Goal: Check status: Check status

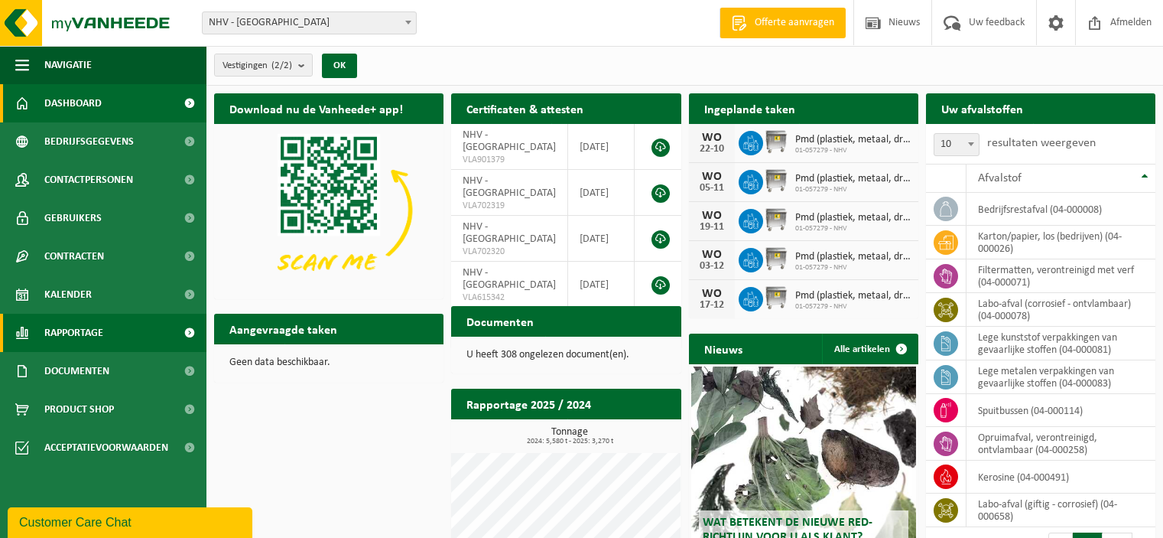
click at [187, 330] on span at bounding box center [189, 332] width 34 height 38
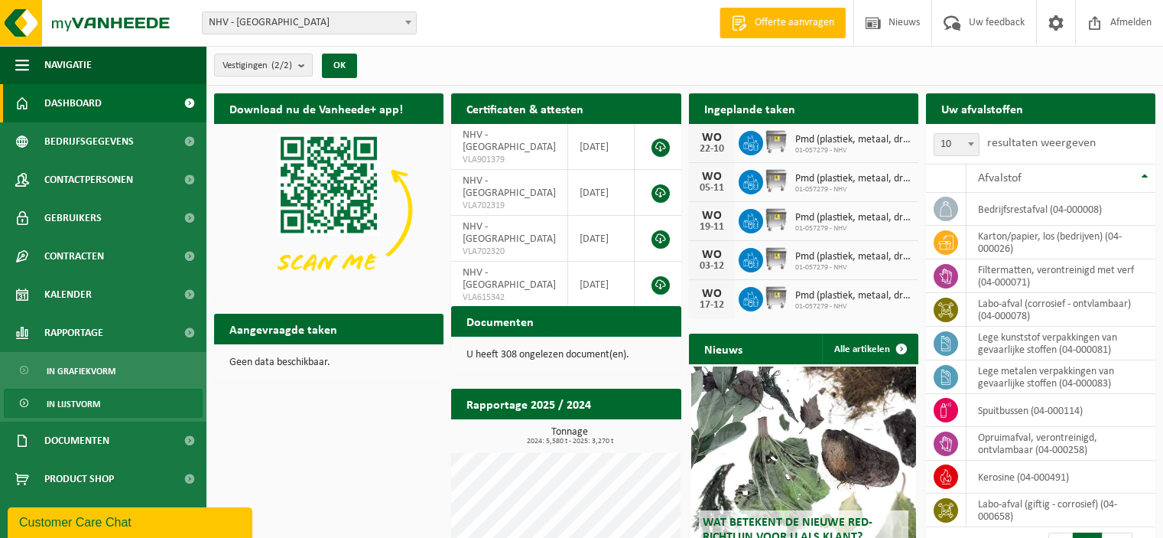
click at [68, 404] on span "In lijstvorm" at bounding box center [74, 403] width 54 height 29
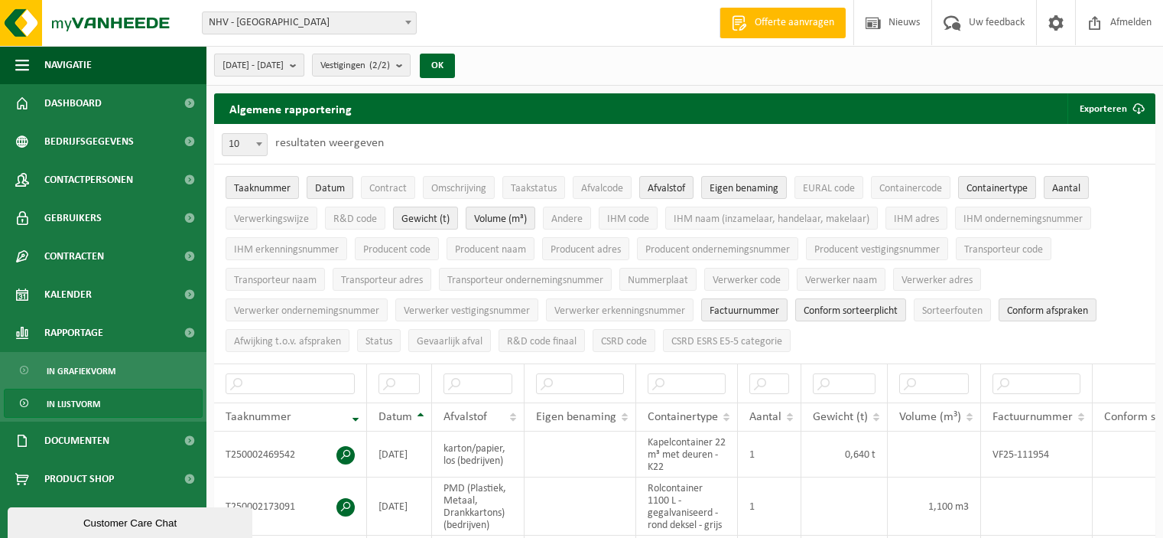
click at [304, 67] on b "submit" at bounding box center [297, 64] width 14 height 21
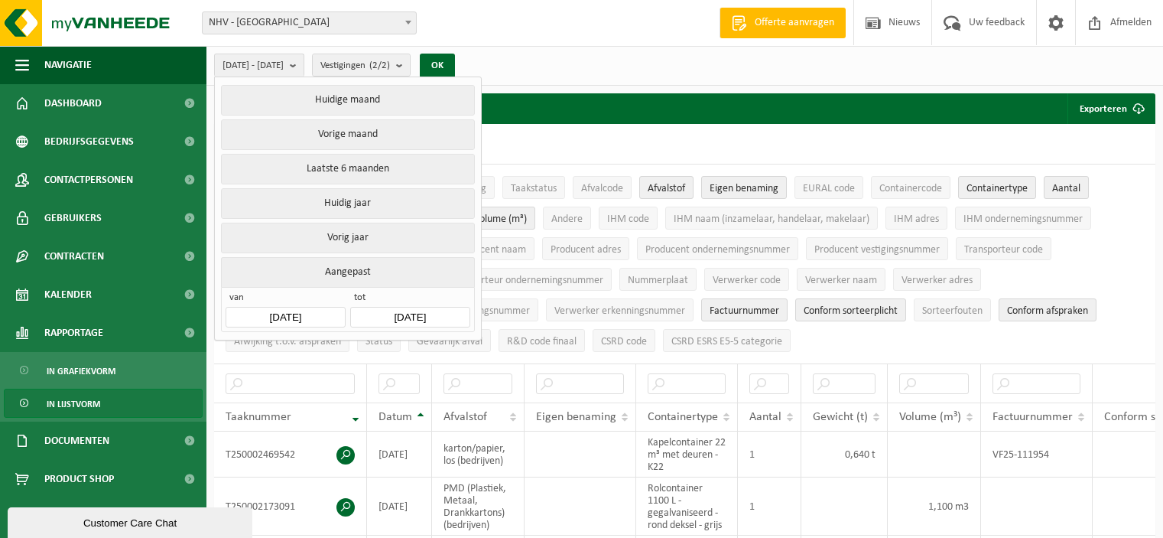
click at [321, 315] on input "2025-05-01" at bounding box center [285, 317] width 119 height 21
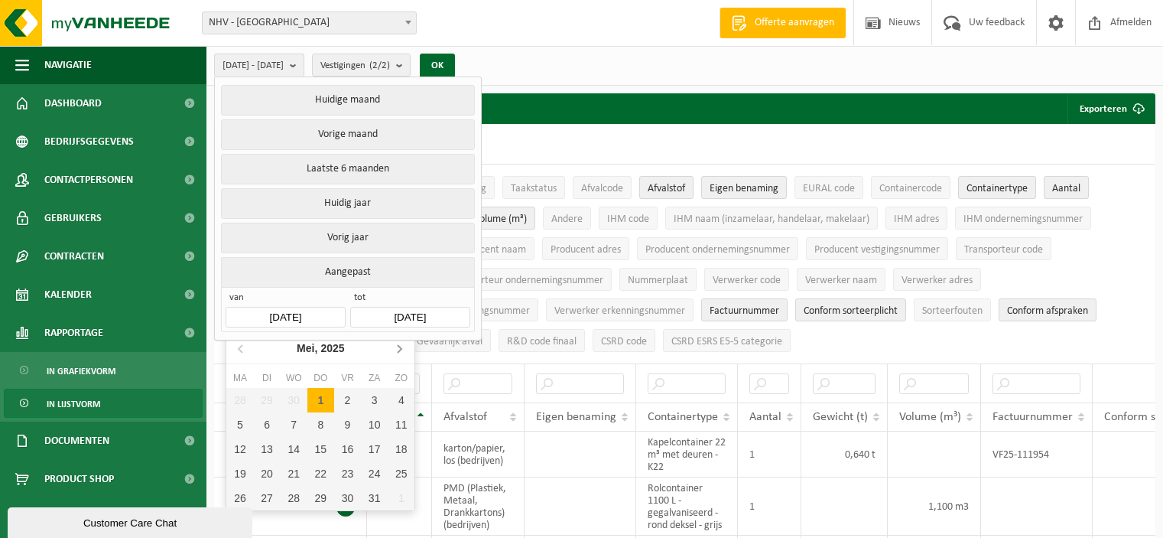
click at [398, 349] on icon at bounding box center [399, 348] width 24 height 24
click at [242, 398] on div "1" at bounding box center [239, 400] width 27 height 24
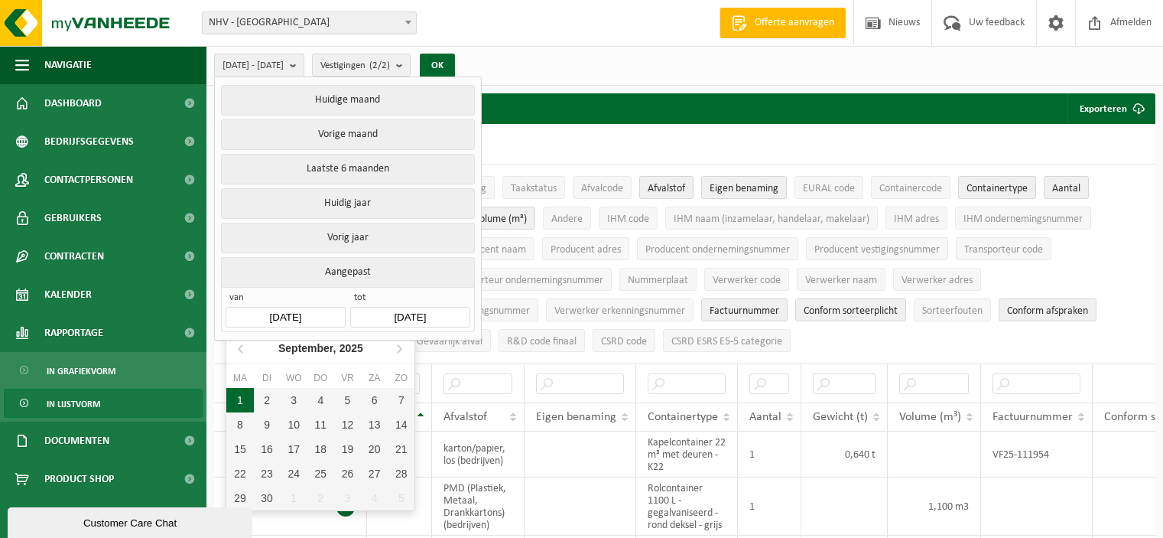
type input "2025-09-01"
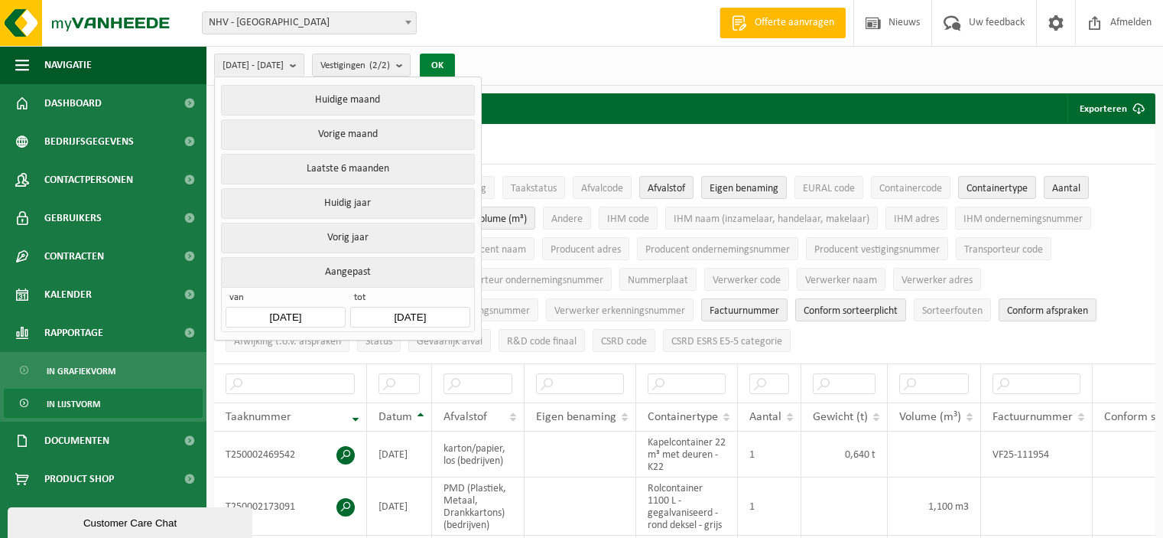
click at [455, 56] on button "OK" at bounding box center [437, 66] width 35 height 24
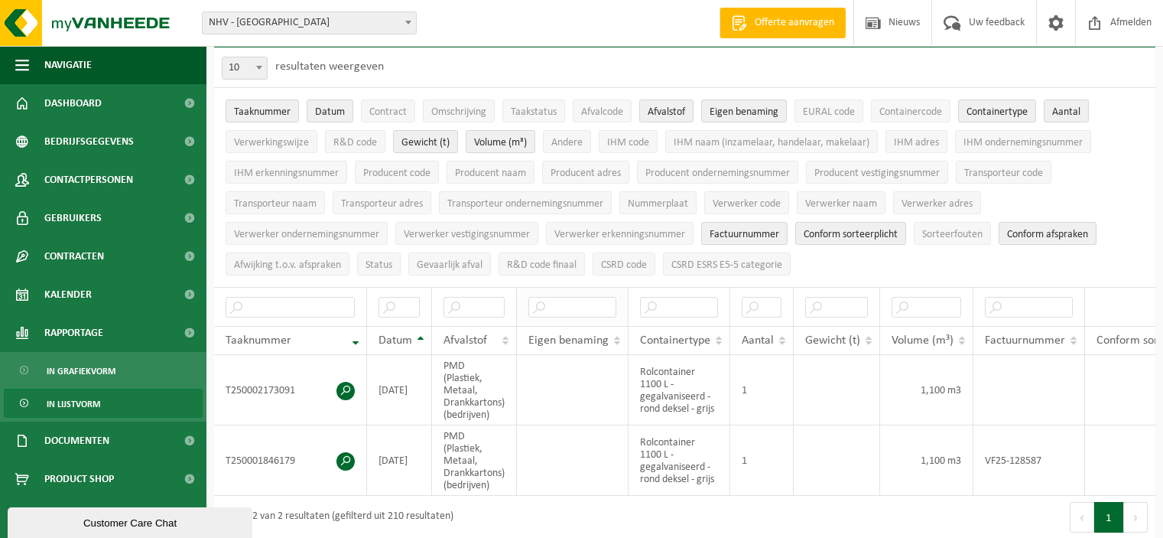
scroll to position [153, 0]
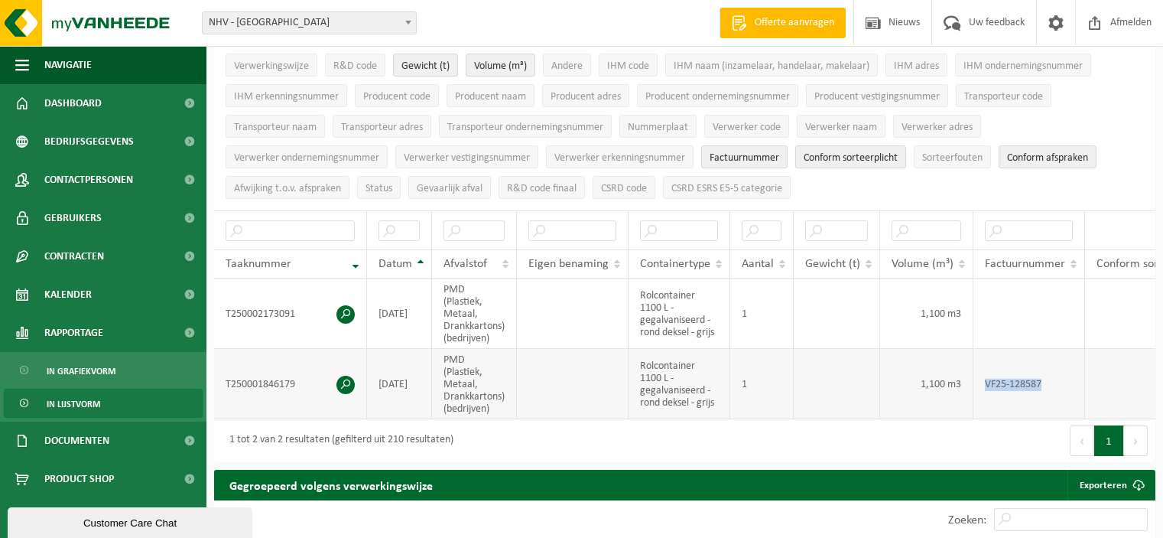
drag, startPoint x: 985, startPoint y: 378, endPoint x: 1054, endPoint y: 375, distance: 68.9
click at [1054, 375] on td "VF25-128587" at bounding box center [1029, 384] width 112 height 70
copy td "VF25-128587"
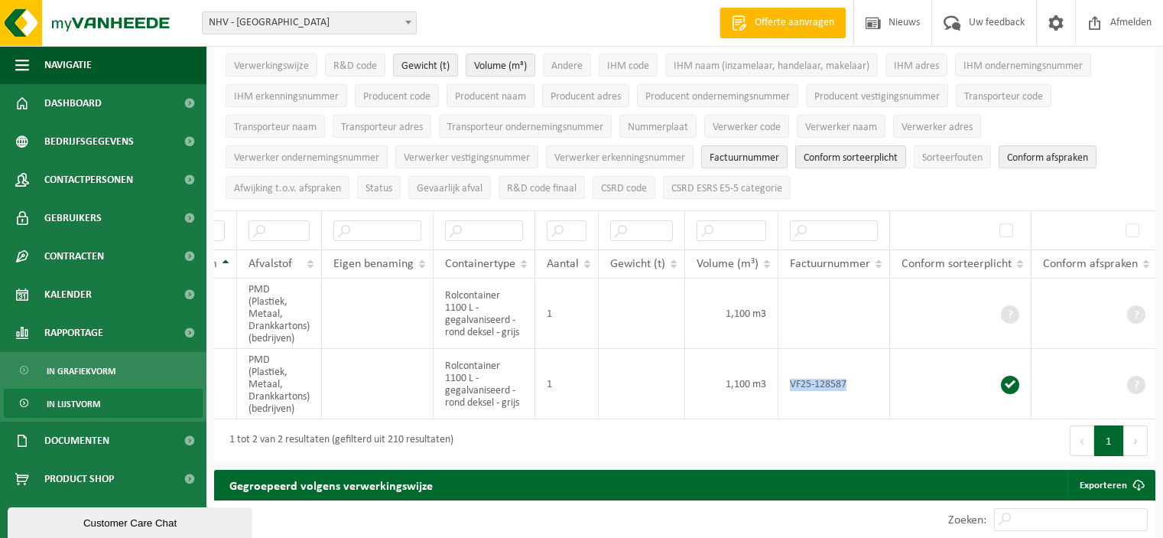
scroll to position [0, 0]
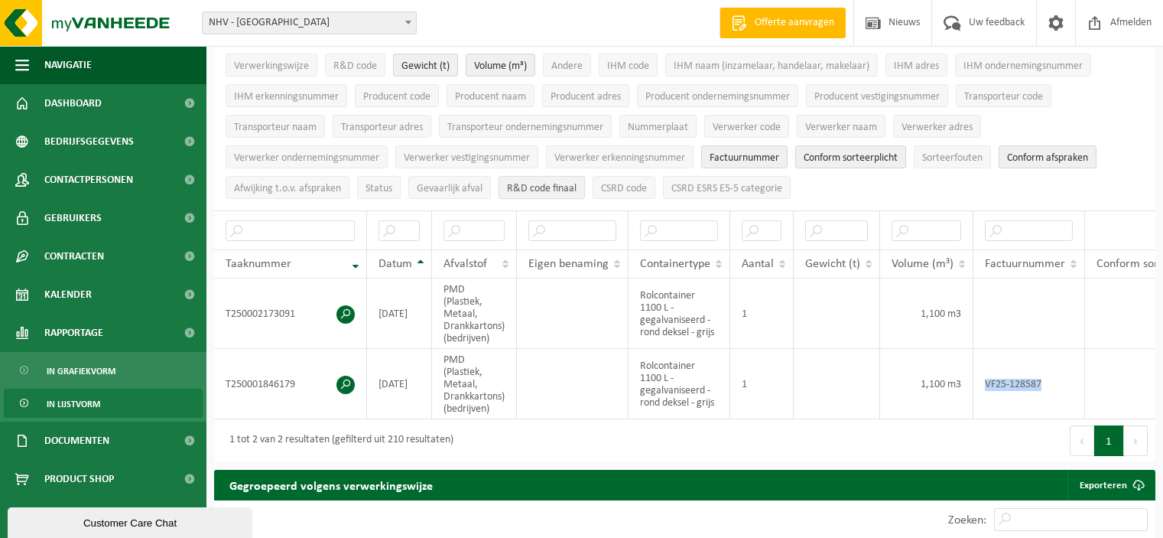
click at [524, 184] on span "R&D code finaal" at bounding box center [542, 188] width 70 height 11
